Goal: Task Accomplishment & Management: Use online tool/utility

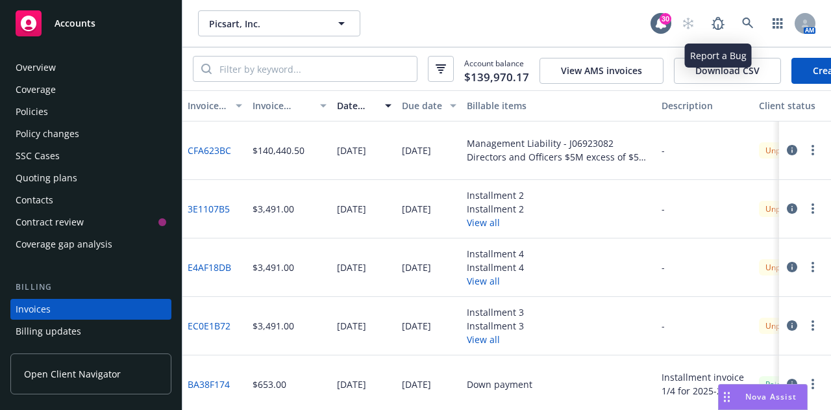
scroll to position [83, 0]
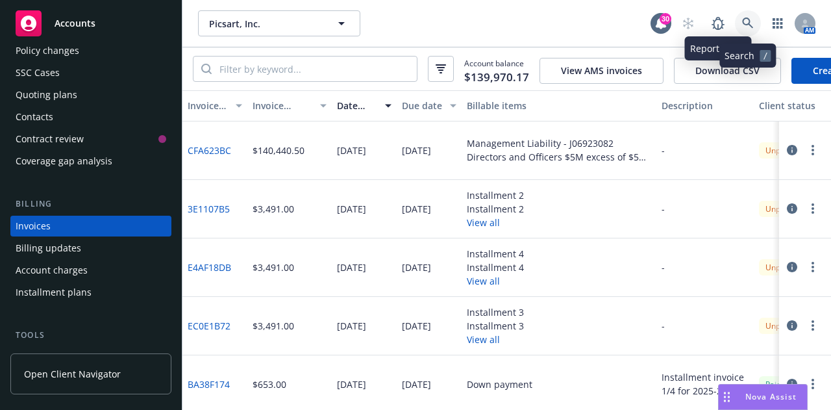
click at [739, 23] on link at bounding box center [748, 23] width 26 height 26
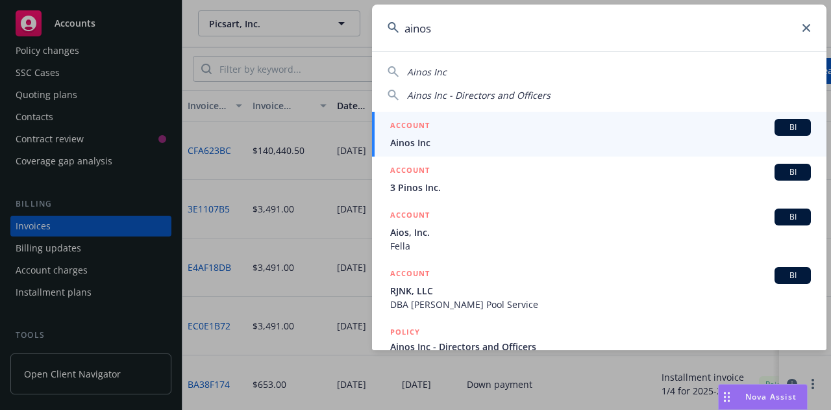
type input "ainos"
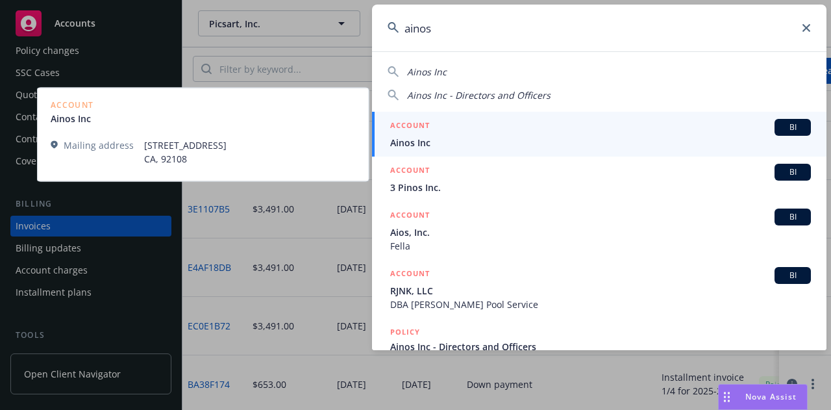
click at [437, 140] on span "Ainos Inc" at bounding box center [600, 143] width 421 height 14
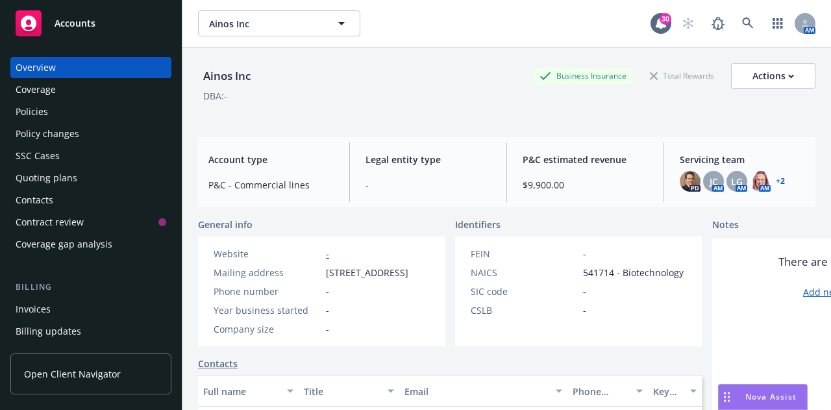
click at [69, 121] on div "Policies" at bounding box center [91, 111] width 151 height 21
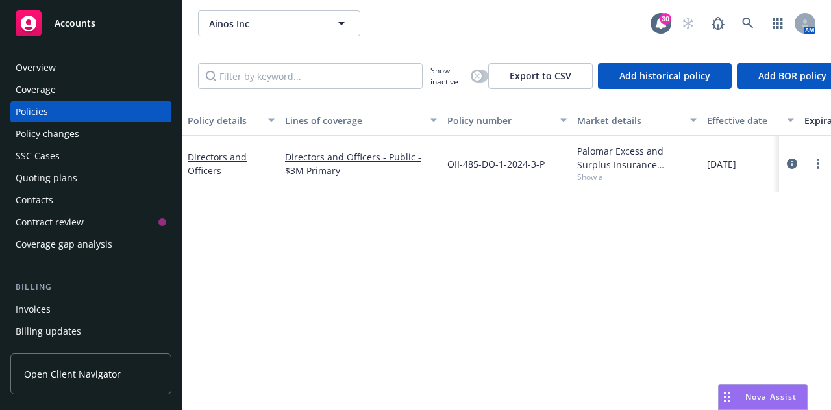
click at [64, 181] on div "Quoting plans" at bounding box center [47, 177] width 62 height 21
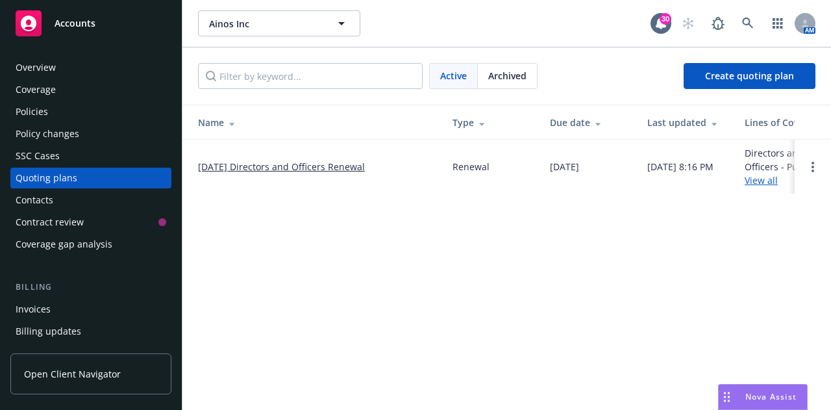
click at [284, 167] on link "[DATE] Directors and Officers Renewal" at bounding box center [281, 167] width 167 height 14
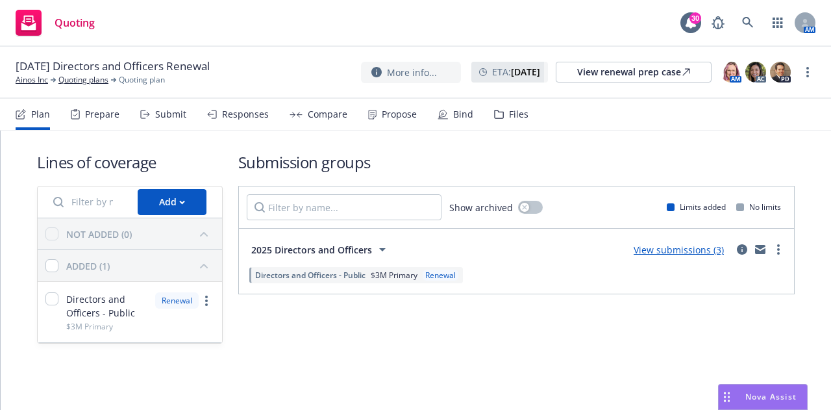
click at [686, 249] on link "View submissions (3)" at bounding box center [679, 249] width 90 height 12
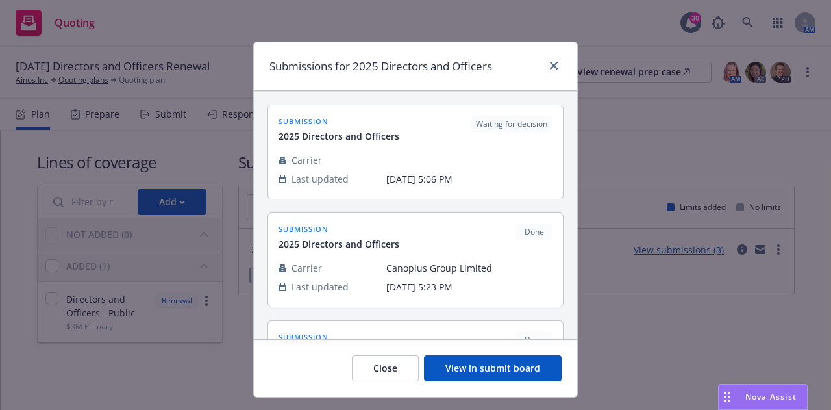
click at [445, 367] on button "View in submit board" at bounding box center [493, 368] width 138 height 26
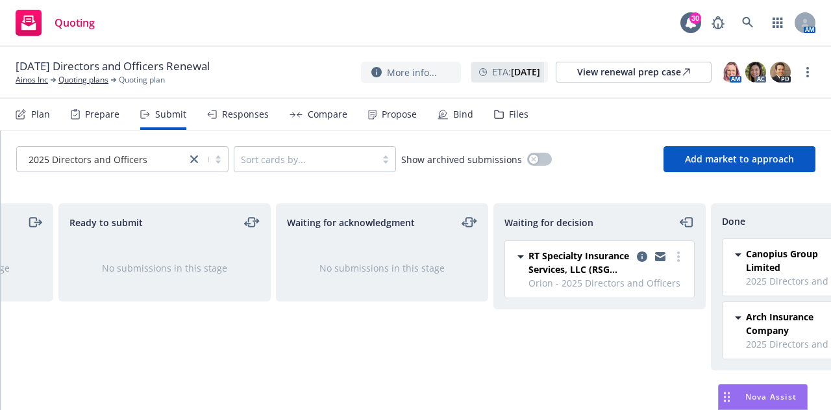
scroll to position [0, 283]
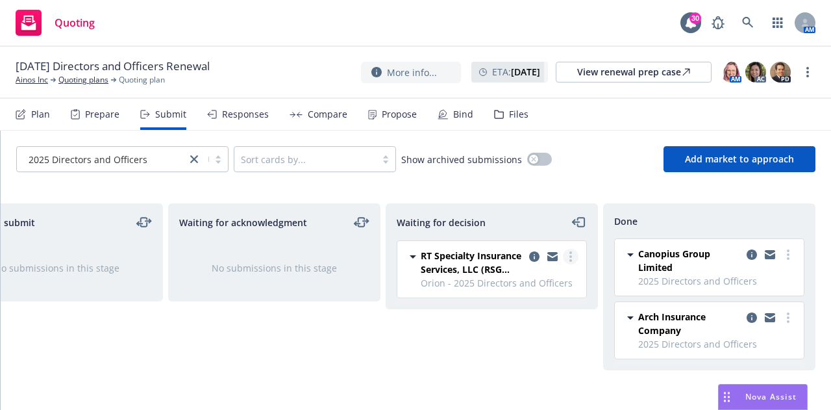
click at [569, 254] on icon "more" at bounding box center [570, 256] width 3 height 10
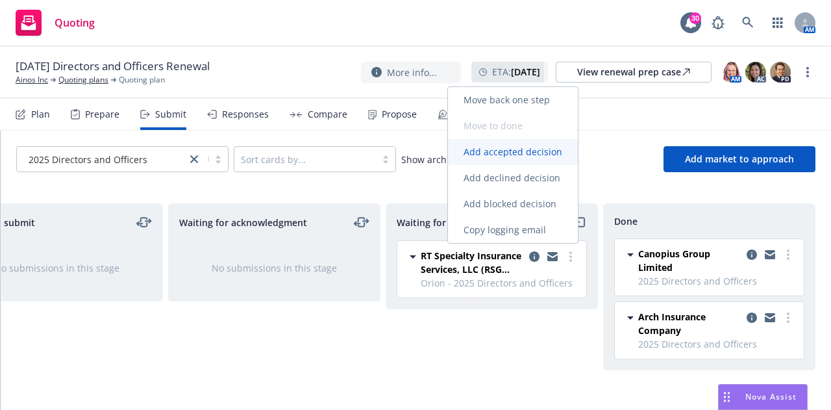
click at [519, 155] on span "Add accepted decision" at bounding box center [513, 151] width 130 height 12
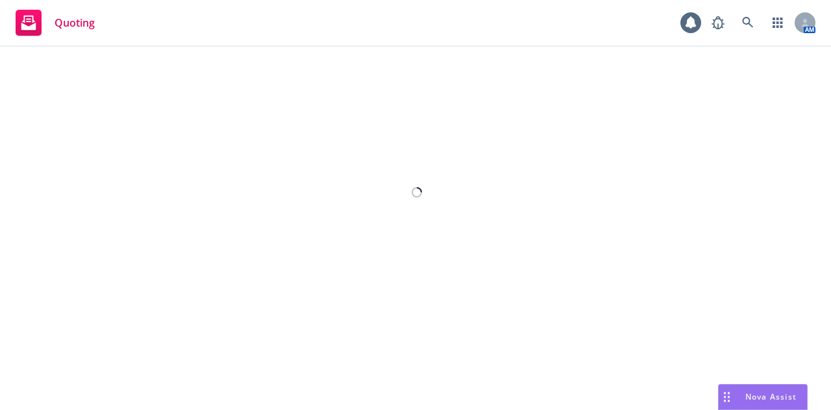
select select "12"
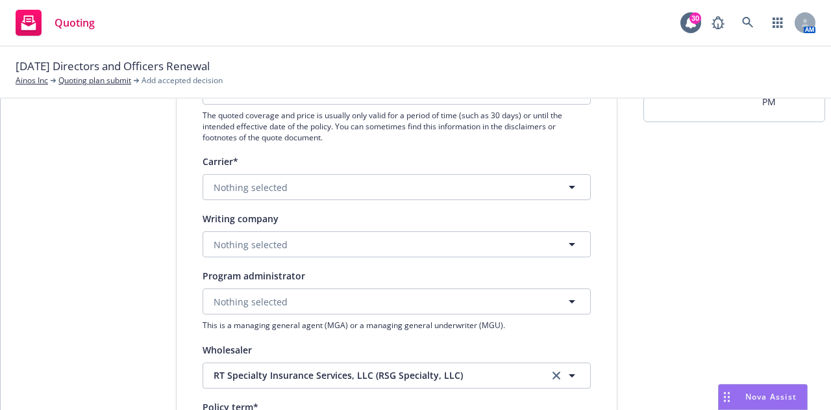
scroll to position [195, 0]
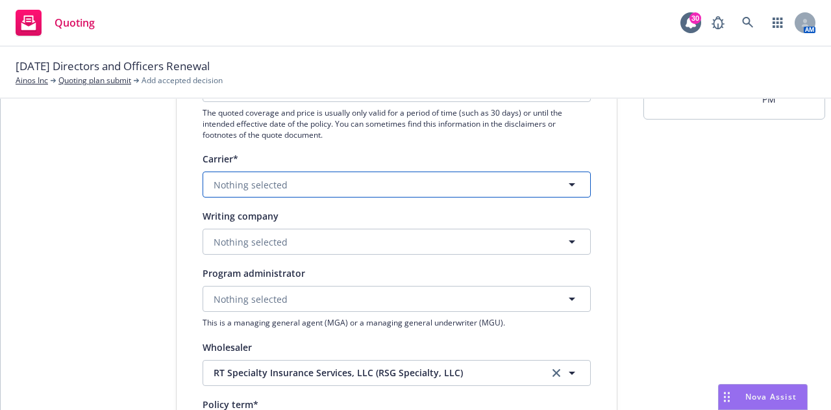
click at [382, 183] on button "Nothing selected" at bounding box center [397, 184] width 388 height 26
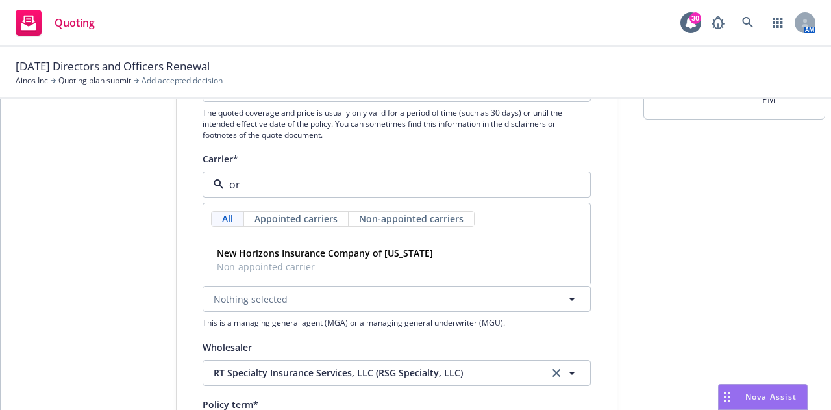
type input "o"
click at [275, 248] on strong "Obsidian Specialty Insurance Company" at bounding box center [303, 253] width 173 height 12
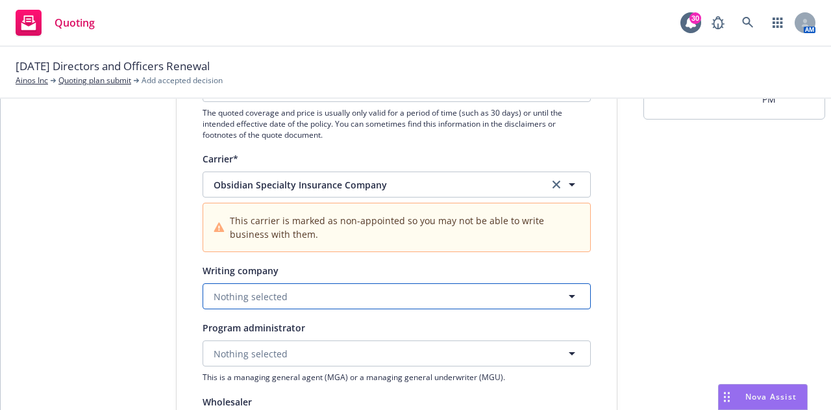
click at [262, 299] on span "Nothing selected" at bounding box center [251, 296] width 74 height 14
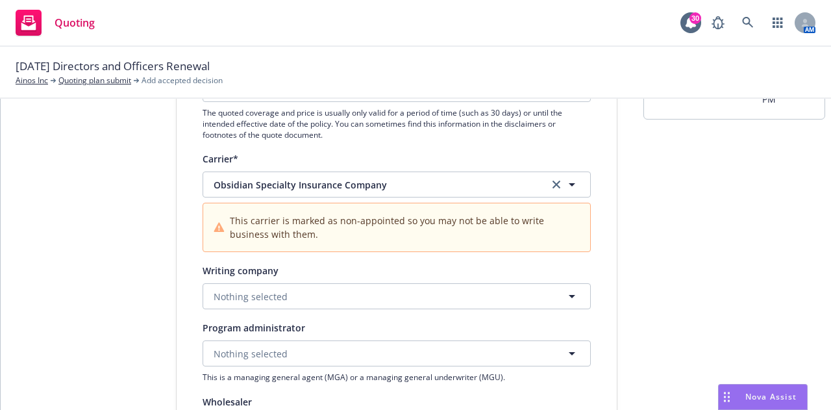
click at [322, 170] on div "Carrier* Obsidian Specialty Insurance Company This carrier is marked as non-app…" at bounding box center [397, 201] width 388 height 101
click at [322, 177] on button "Obsidian Specialty Insurance Company" at bounding box center [397, 184] width 388 height 26
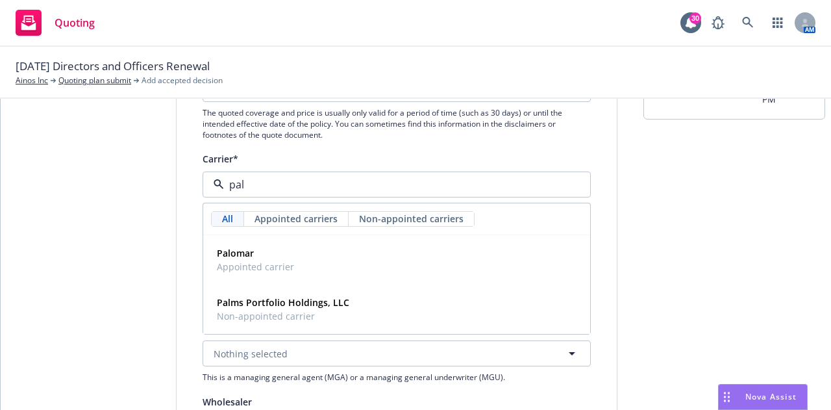
type input "palo"
click at [241, 276] on div "Palomar Appointed carrier" at bounding box center [254, 259] width 85 height 32
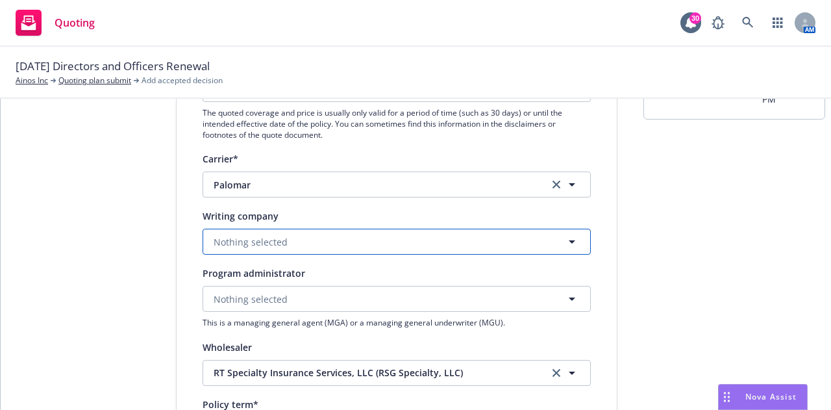
click at [243, 251] on button "Nothing selected" at bounding box center [397, 241] width 388 height 26
click at [280, 243] on button "Nothing selected" at bounding box center [397, 241] width 388 height 26
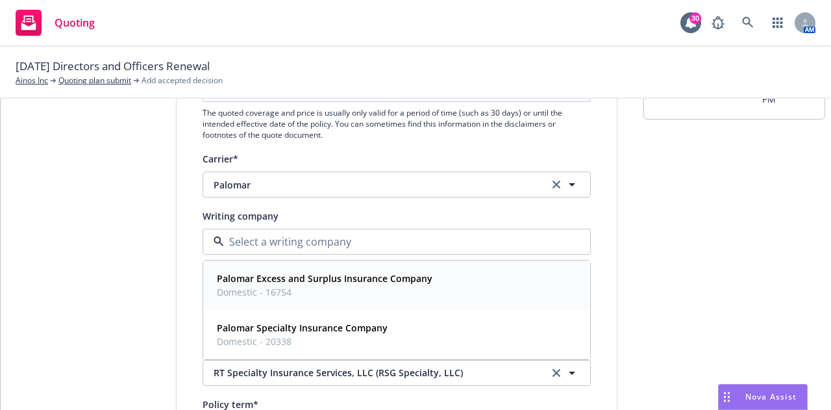
click at [283, 273] on strong "Palomar Excess and Surplus Insurance Company" at bounding box center [325, 278] width 216 height 12
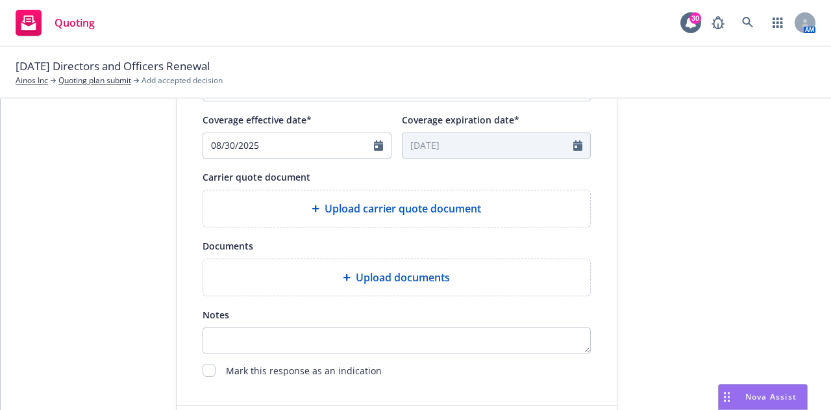
scroll to position [611, 0]
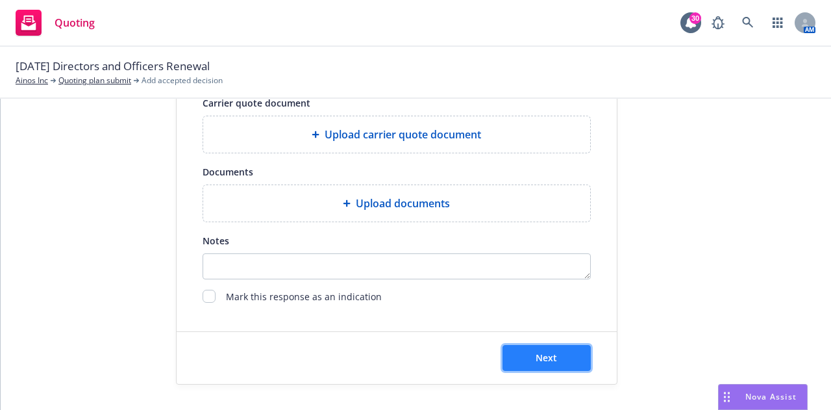
click at [528, 363] on button "Next" at bounding box center [546, 358] width 88 height 26
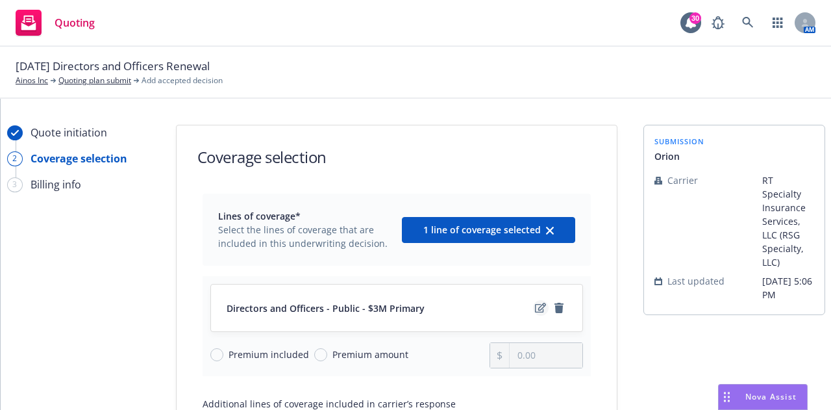
click at [535, 312] on icon "edit" at bounding box center [540, 307] width 11 height 10
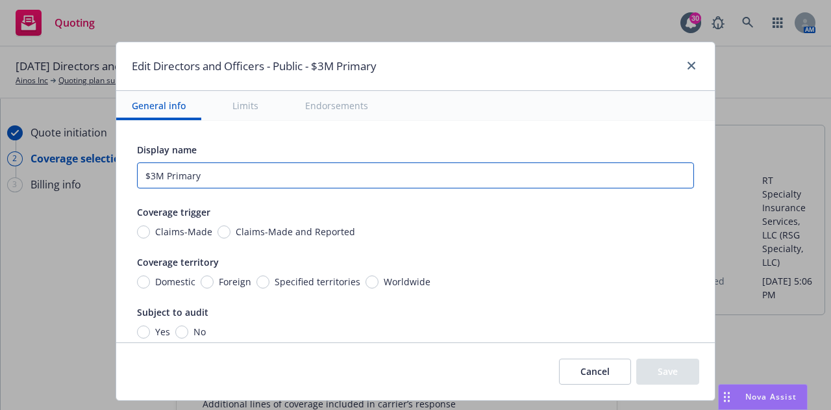
click at [142, 178] on input "$3M Primary" at bounding box center [415, 175] width 557 height 26
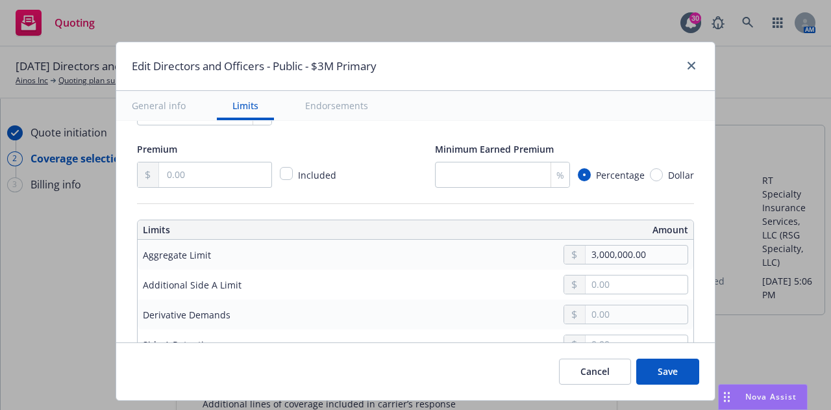
scroll to position [276, 0]
type input "$1M Primary"
click at [585, 258] on input "3,000,000.00" at bounding box center [636, 254] width 102 height 18
type input "1,000,000.00"
click at [595, 306] on button "$1,000,000.00" at bounding box center [620, 311] width 112 height 24
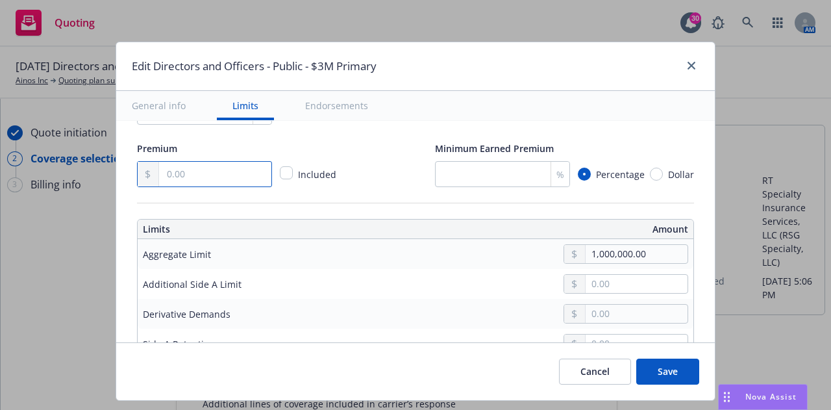
click at [211, 173] on input "text" at bounding box center [215, 174] width 112 height 25
type input "44,759.00"
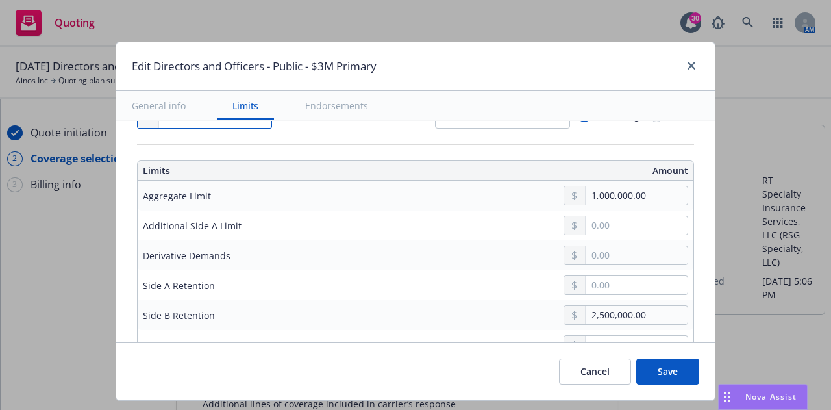
scroll to position [343, 0]
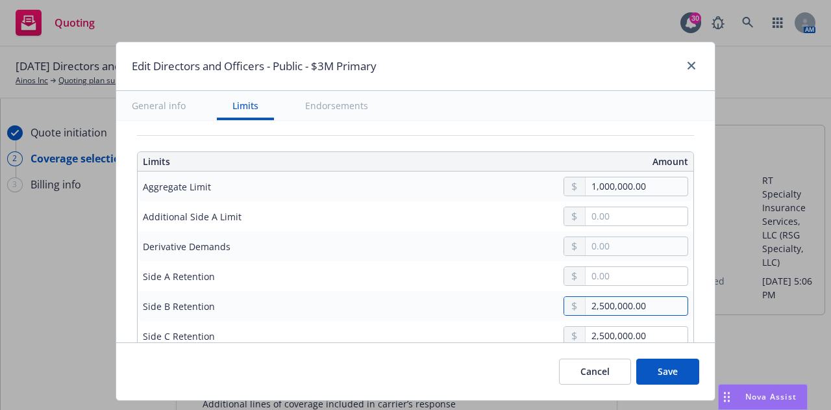
click at [599, 305] on input "2,500,000.00" at bounding box center [636, 306] width 102 height 18
type input "750,000.00"
click at [595, 335] on input "2,500,000.00" at bounding box center [636, 335] width 102 height 18
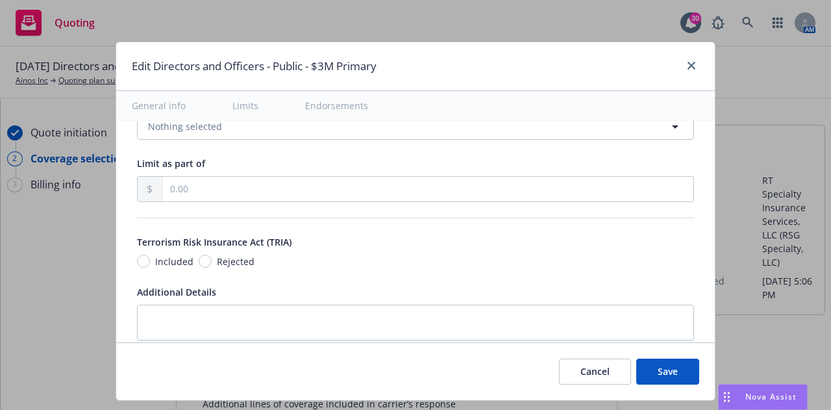
scroll to position [918, 0]
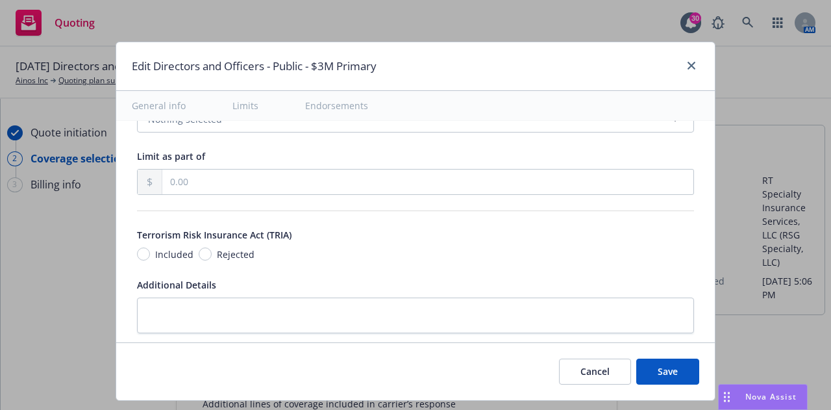
type input "750,000.00"
click at [669, 370] on button "Save" at bounding box center [667, 371] width 63 height 26
radio input "true"
type input "44,759.00"
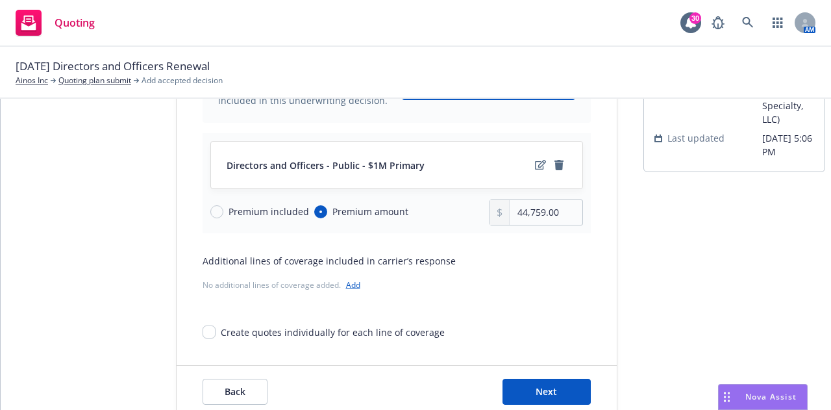
scroll to position [143, 0]
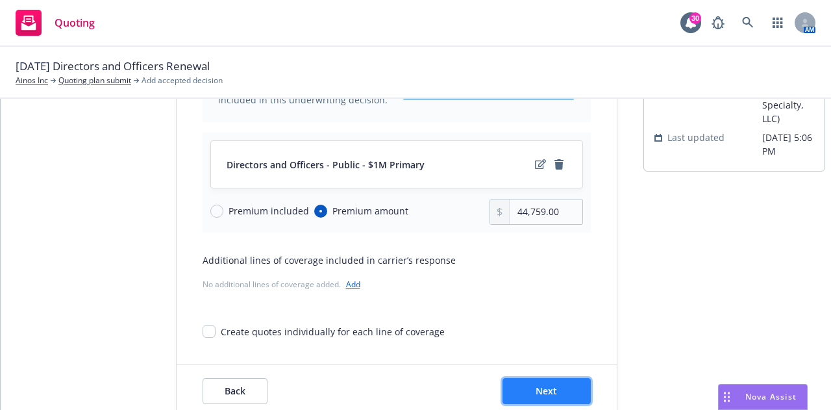
click at [550, 393] on span "Next" at bounding box center [546, 390] width 21 height 12
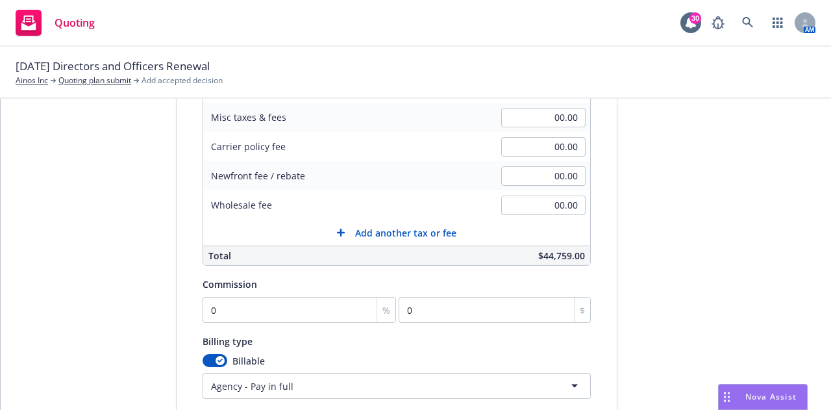
scroll to position [405, 0]
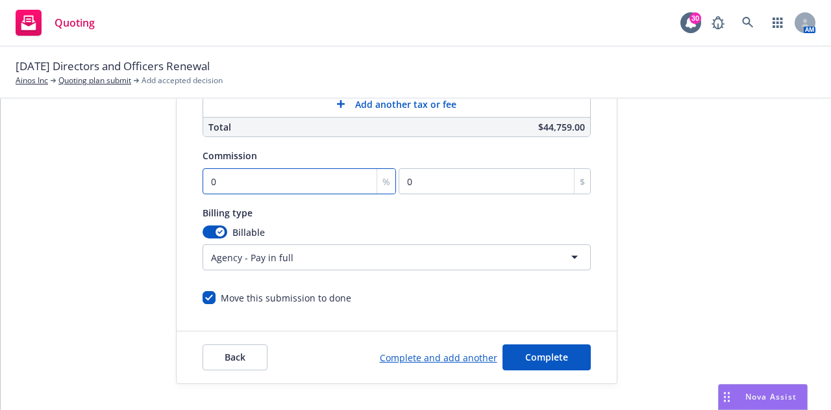
click at [256, 182] on input "0" at bounding box center [300, 181] width 194 height 26
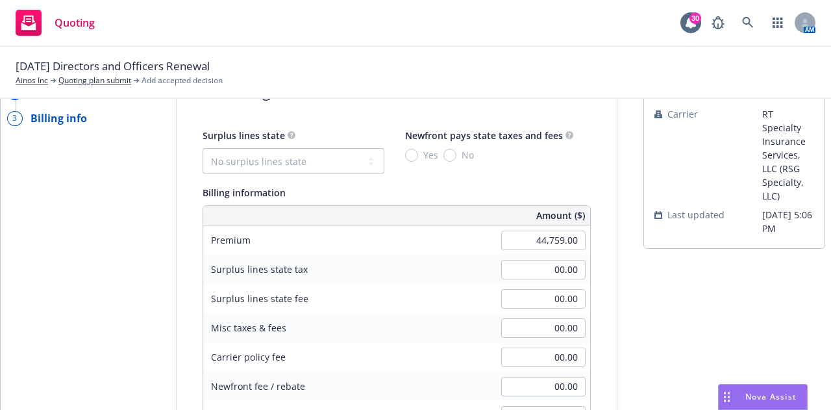
scroll to position [66, 0]
click at [358, 162] on select "No surplus lines state [US_STATE] [US_STATE] [US_STATE] [US_STATE] [US_STATE] […" at bounding box center [294, 162] width 182 height 26
click at [254, 167] on select "No surplus lines state [US_STATE] [US_STATE] [US_STATE] [US_STATE] [US_STATE] […" at bounding box center [294, 162] width 182 height 26
select select "CA"
click at [203, 149] on select "No surplus lines state [US_STATE] [US_STATE] [US_STATE] [US_STATE] [US_STATE] […" at bounding box center [294, 162] width 182 height 26
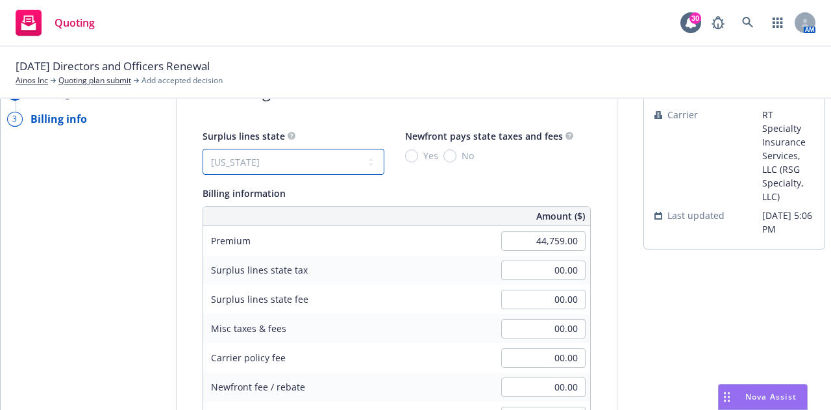
type input "1,342.77"
type input "80.57"
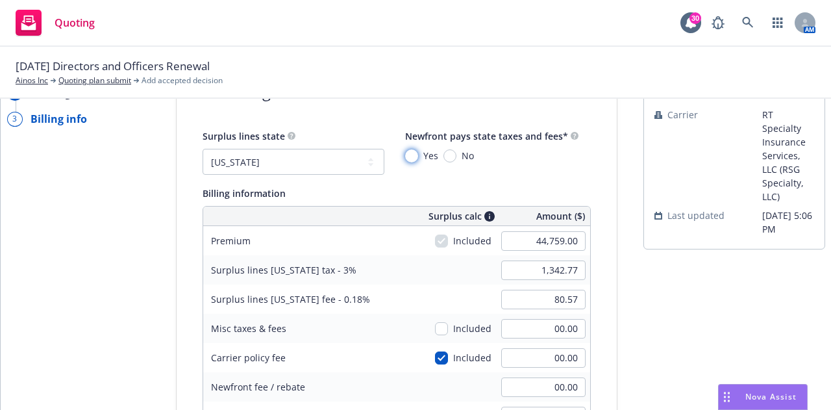
click at [405, 156] on input "Yes" at bounding box center [411, 155] width 13 height 13
radio input "true"
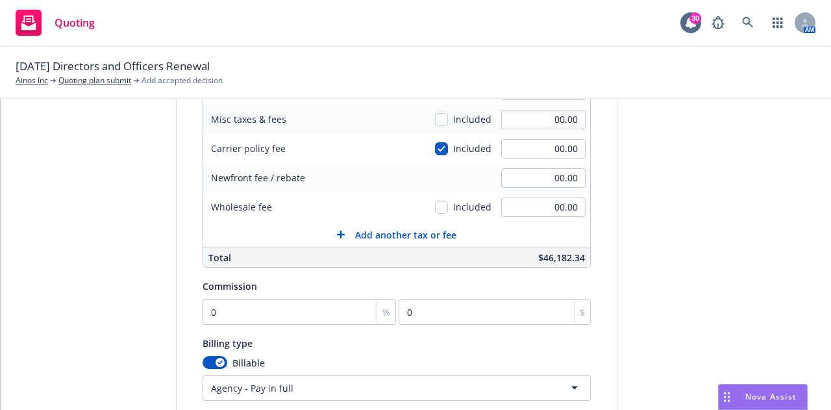
scroll to position [276, 0]
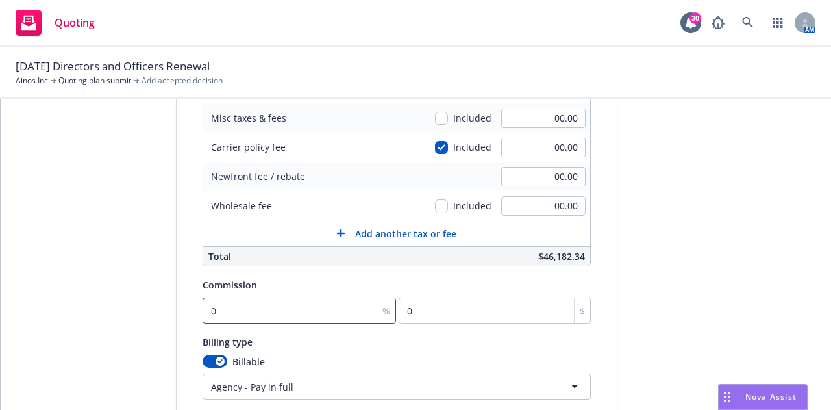
click at [261, 314] on input "0" at bounding box center [300, 310] width 194 height 26
type input "01"
type input "447.59"
type input "011"
type input "4923.49"
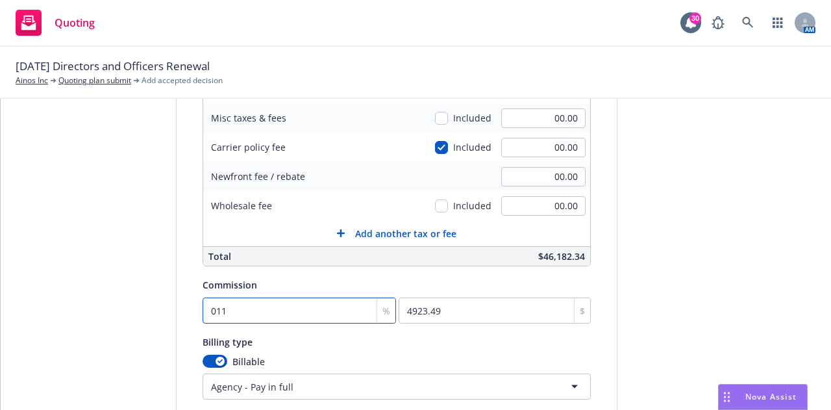
type input "01"
type input "447.59"
type input "0"
type input "01"
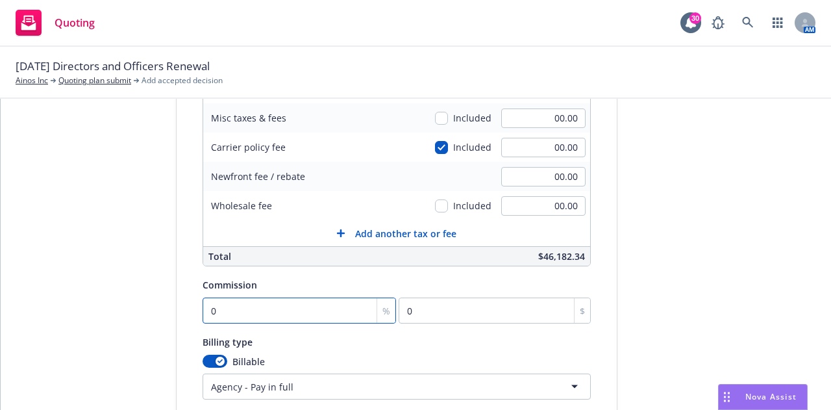
type input "447.59"
type input "0"
type input "01"
type input "447.59"
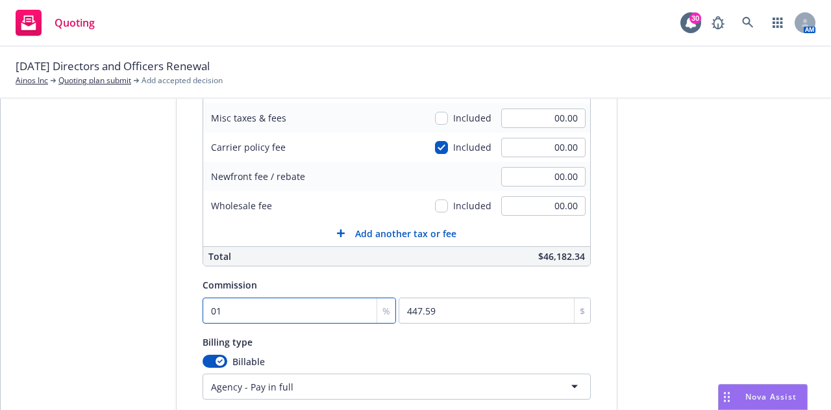
type input "011"
type input "4923.49"
type input "01"
type input "447.59"
type input "0"
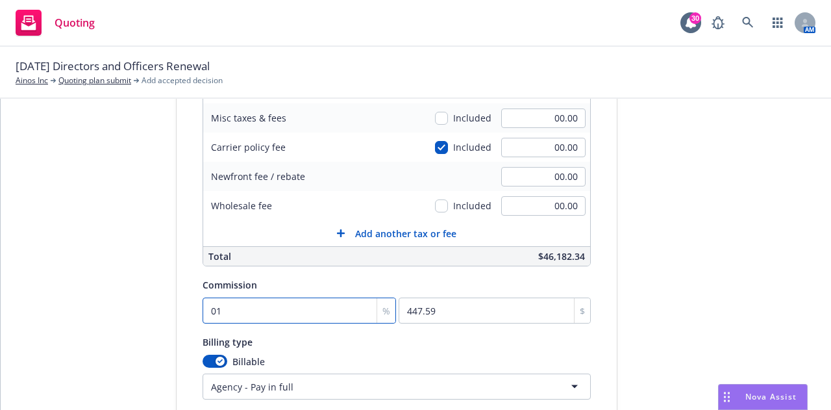
type input "0"
click at [206, 316] on input "0" at bounding box center [300, 310] width 194 height 26
click at [203, 314] on input "0" at bounding box center [300, 310] width 194 height 26
type input "01"
type input "447.59"
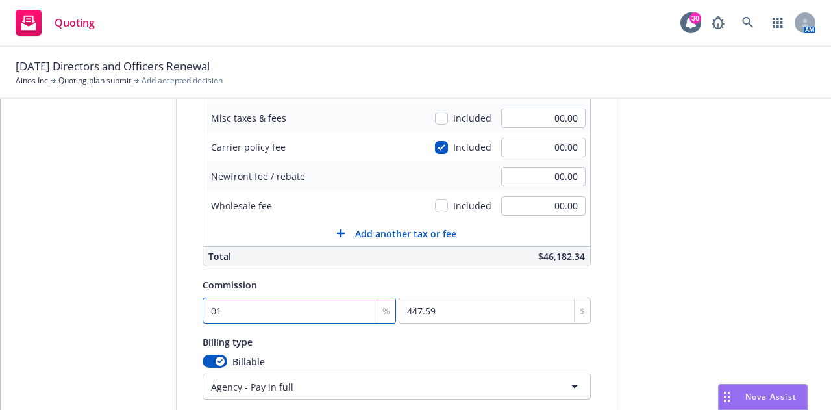
type input "011"
type input "4923.49"
type input "011"
click at [295, 343] on div "Billing type" at bounding box center [397, 342] width 388 height 16
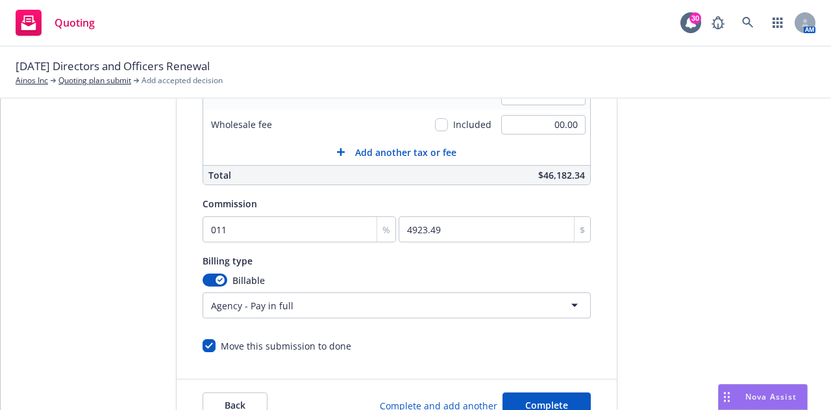
drag, startPoint x: 295, startPoint y: 343, endPoint x: 370, endPoint y: 360, distance: 76.5
click at [370, 360] on form "Add billing information Surplus lines state No surplus lines state [US_STATE] […" at bounding box center [397, 99] width 440 height 663
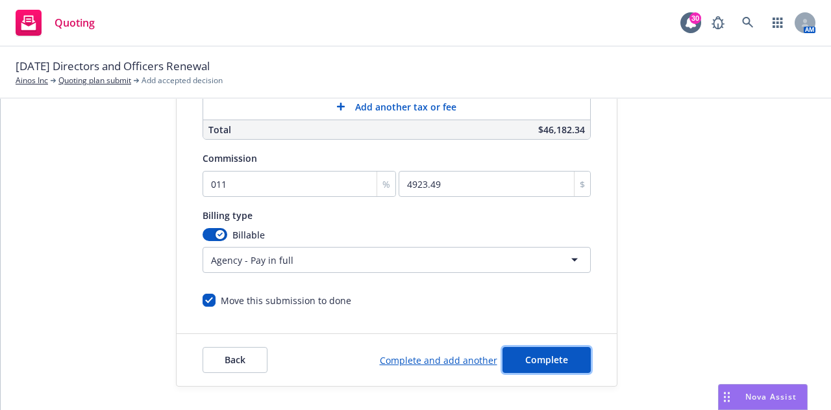
click at [515, 363] on button "Complete" at bounding box center [546, 360] width 88 height 26
